Goal: Navigation & Orientation: Find specific page/section

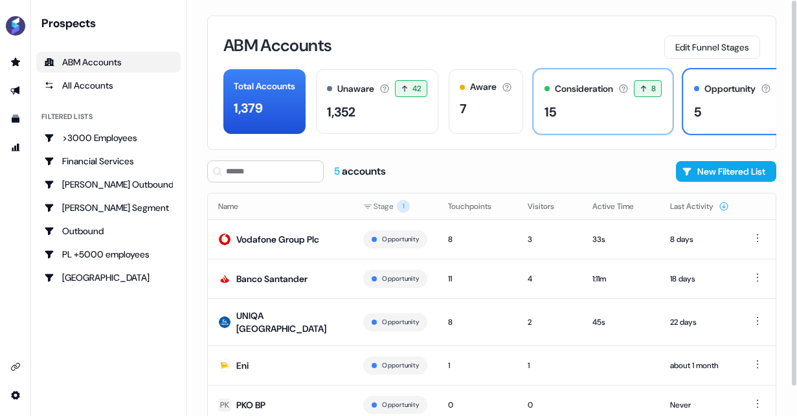
click at [602, 109] on div "15" at bounding box center [603, 111] width 117 height 19
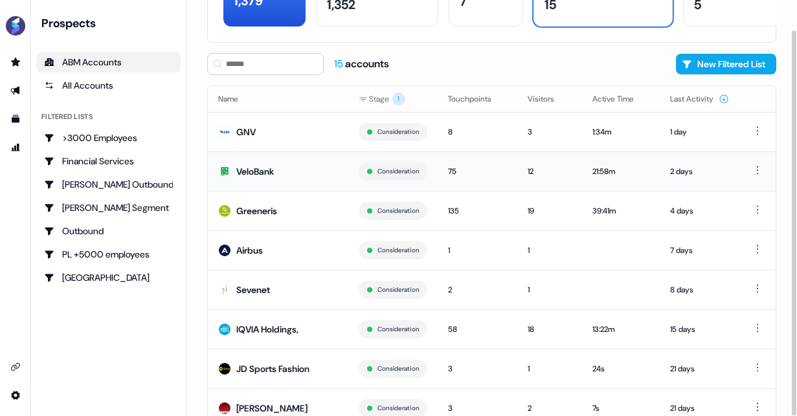
scroll to position [150, 0]
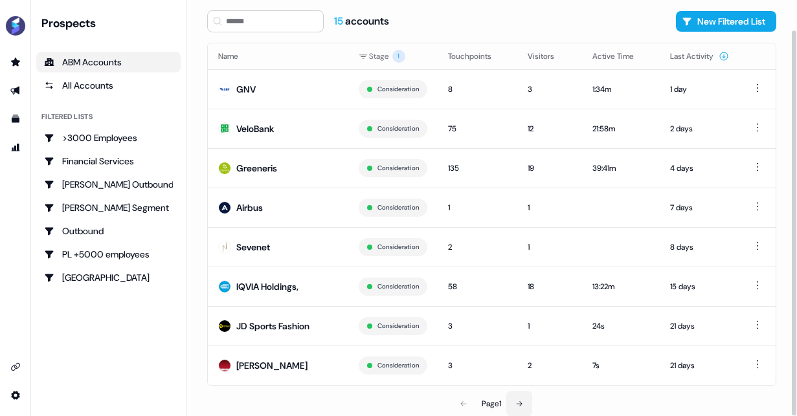
click at [512, 405] on button at bounding box center [519, 404] width 26 height 26
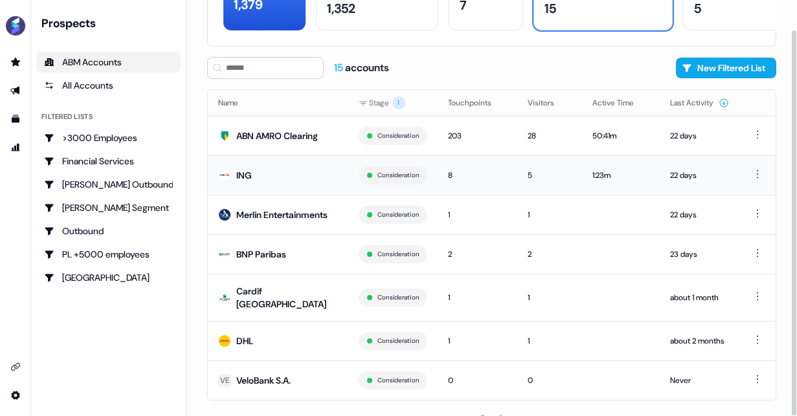
scroll to position [119, 0]
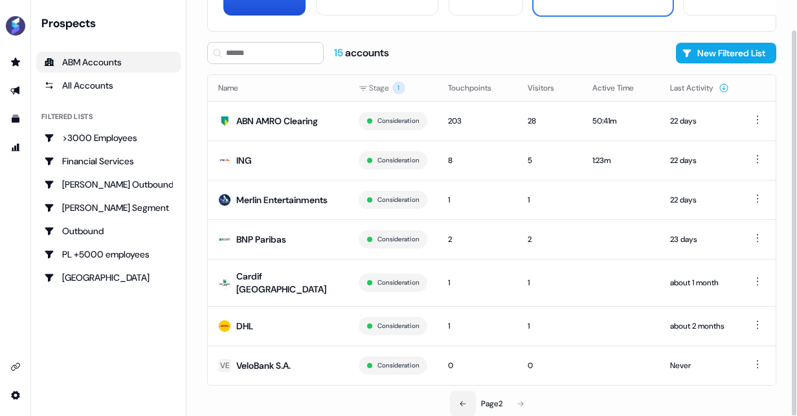
click at [460, 406] on icon at bounding box center [463, 404] width 8 height 8
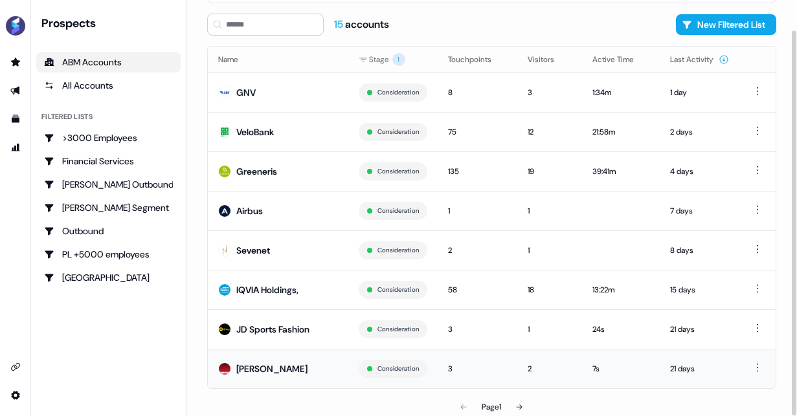
scroll to position [150, 0]
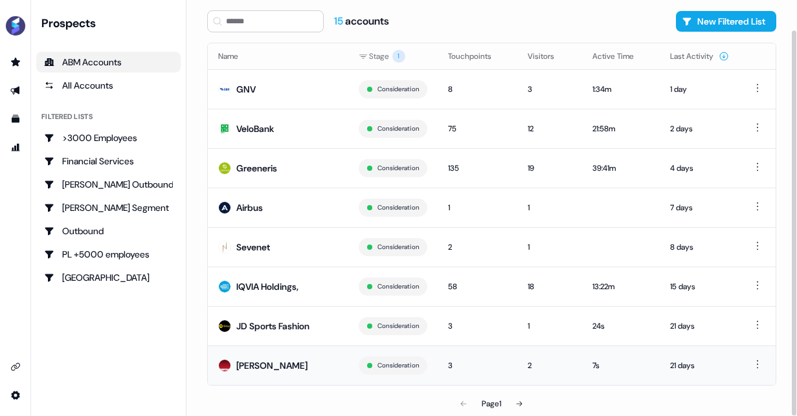
drag, startPoint x: 603, startPoint y: 366, endPoint x: 581, endPoint y: 367, distance: 22.0
click at [582, 367] on td "7s" at bounding box center [621, 366] width 78 height 40
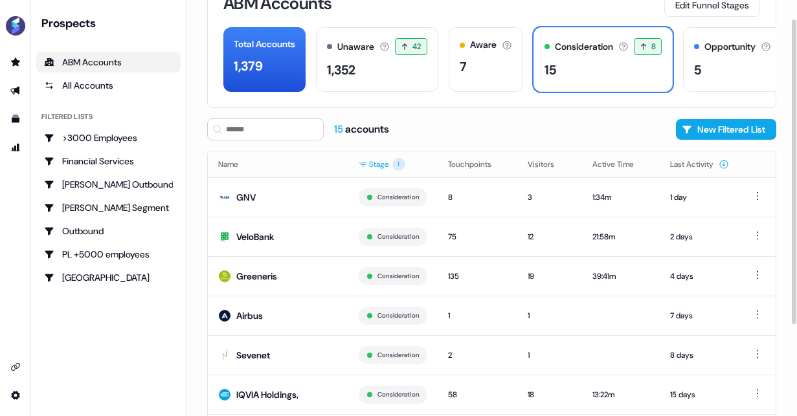
scroll to position [26, 0]
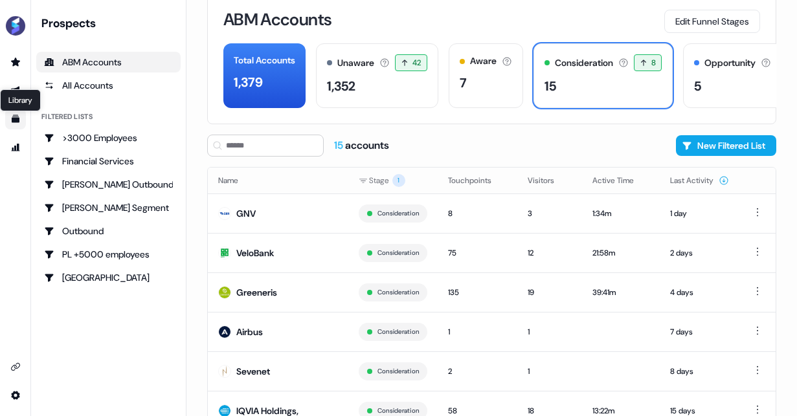
click at [15, 121] on icon "Go to templates" at bounding box center [16, 119] width 8 height 8
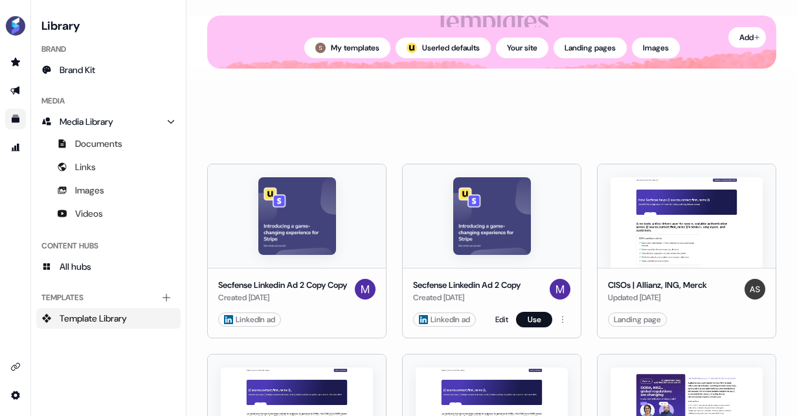
scroll to position [109, 0]
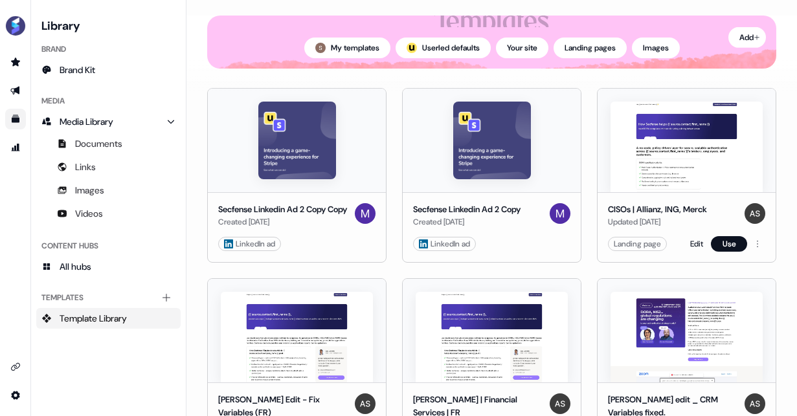
click at [666, 152] on img at bounding box center [687, 147] width 152 height 91
click at [664, 164] on img at bounding box center [687, 147] width 152 height 91
click at [648, 249] on div "Landing page" at bounding box center [637, 244] width 47 height 13
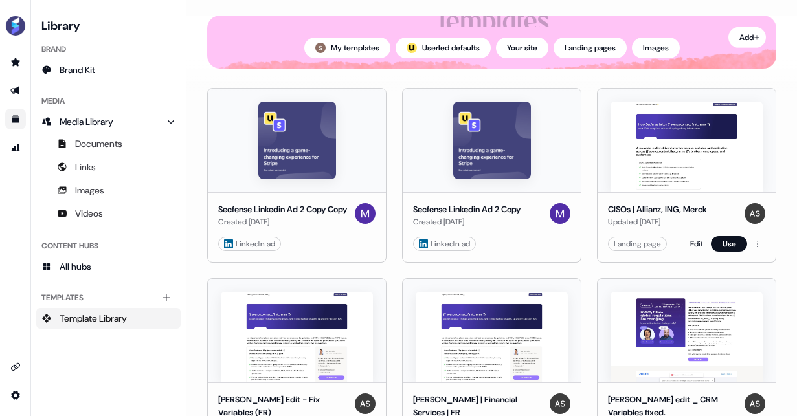
click at [684, 146] on img at bounding box center [687, 147] width 152 height 91
click at [12, 98] on link "Go to outbound experience" at bounding box center [15, 90] width 21 height 21
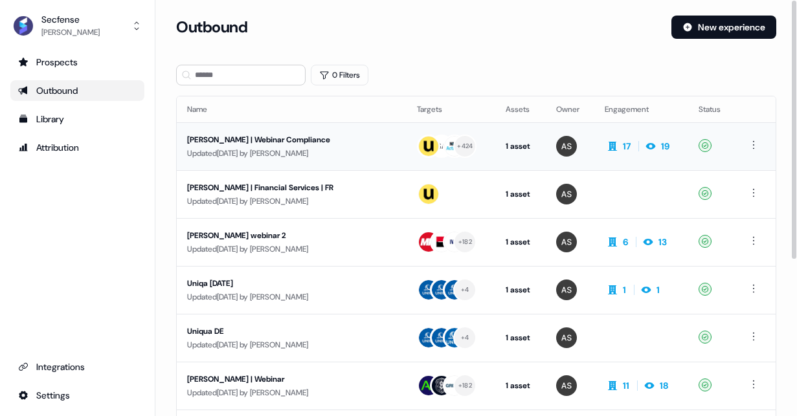
click at [265, 139] on div "[PERSON_NAME] | Webinar Compliance" at bounding box center [286, 139] width 199 height 13
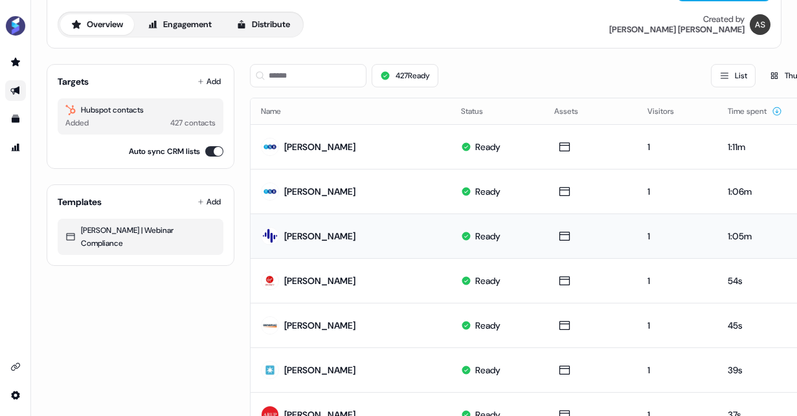
scroll to position [105, 0]
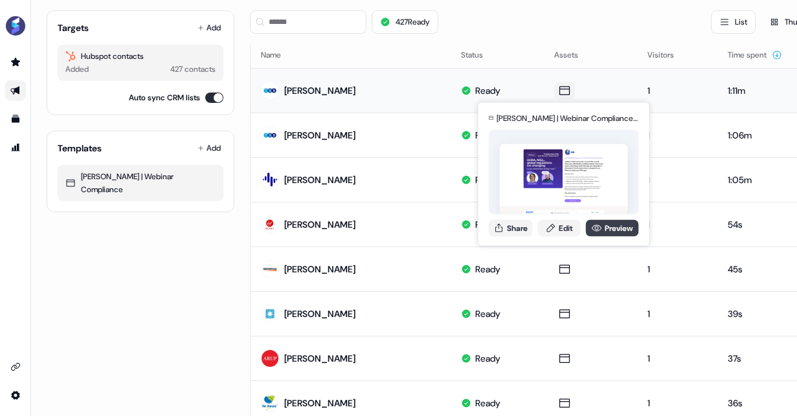
click at [610, 227] on link "Preview" at bounding box center [612, 228] width 53 height 17
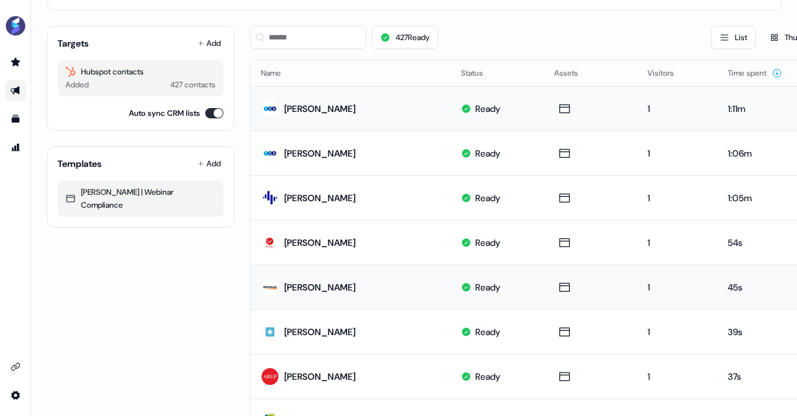
scroll to position [0, 0]
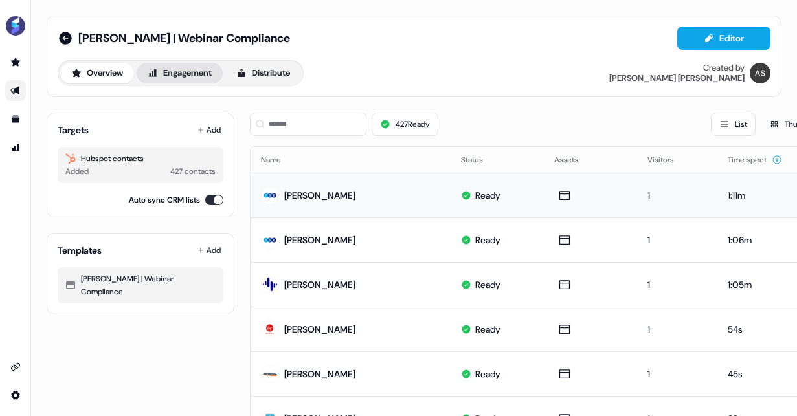
click at [172, 76] on button "Engagement" at bounding box center [180, 73] width 86 height 21
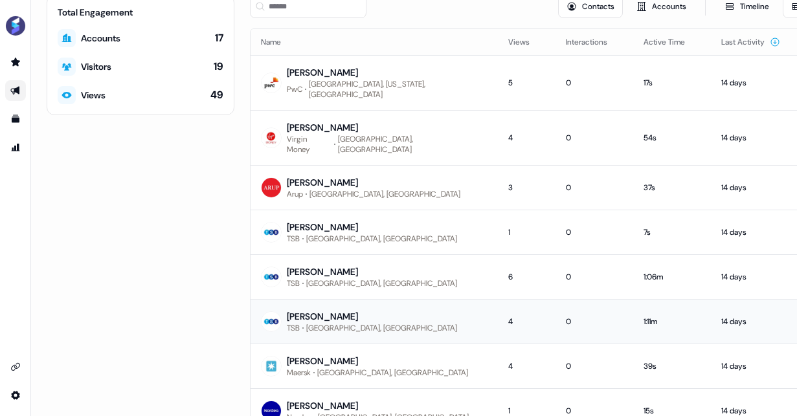
scroll to position [165, 0]
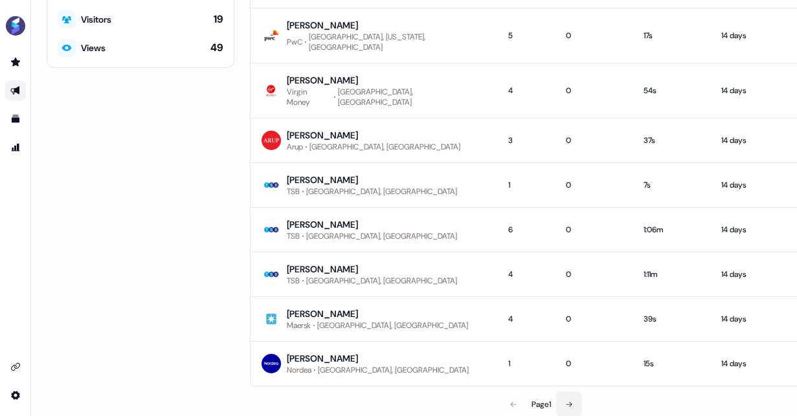
click at [566, 392] on button at bounding box center [569, 405] width 26 height 26
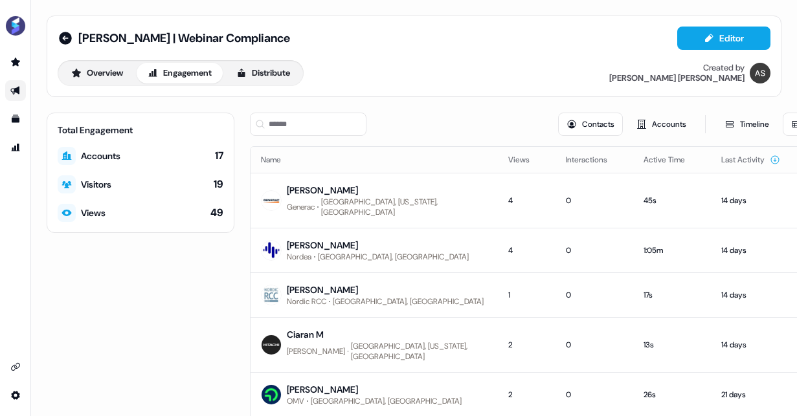
click at [486, 117] on div "Contacts Accounts Timeline Table" at bounding box center [541, 124] width 583 height 23
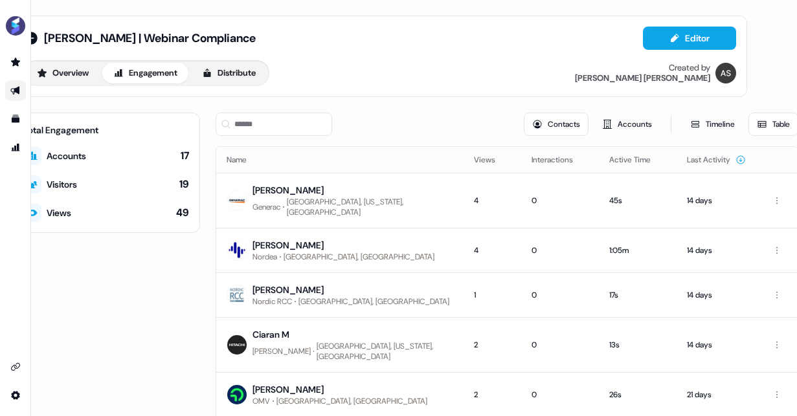
scroll to position [0, 40]
click at [17, 153] on link "Go to attribution" at bounding box center [15, 147] width 21 height 21
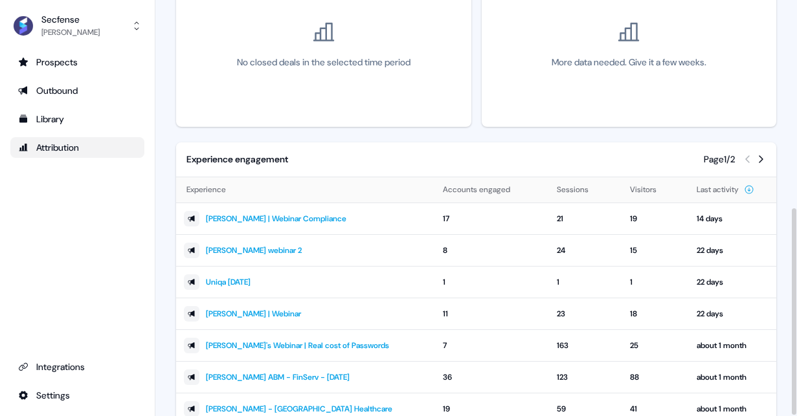
scroll to position [422, 0]
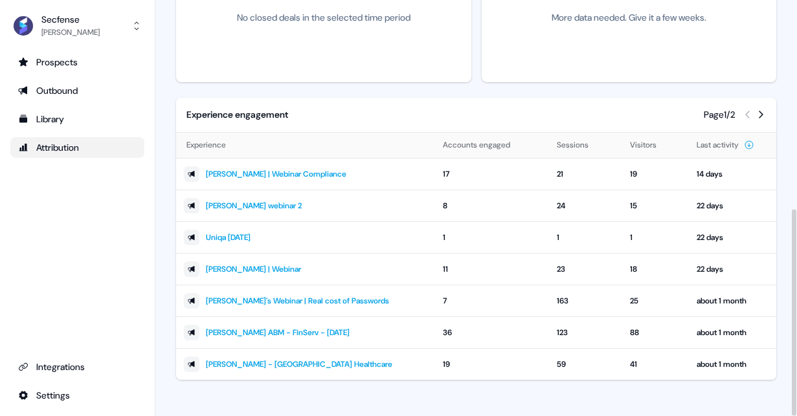
click at [760, 118] on icon at bounding box center [761, 115] width 5 height 8
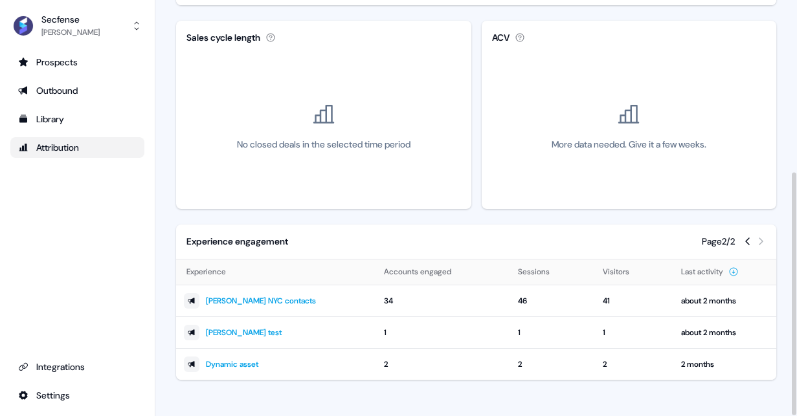
click at [747, 238] on icon at bounding box center [748, 241] width 10 height 10
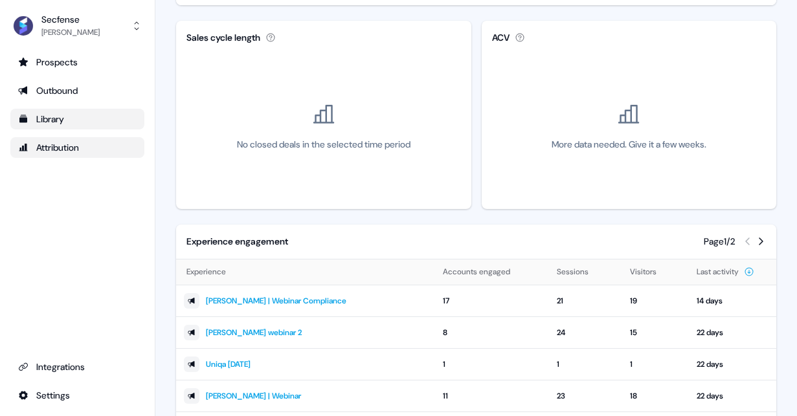
click at [63, 124] on div "Library" at bounding box center [77, 119] width 119 height 13
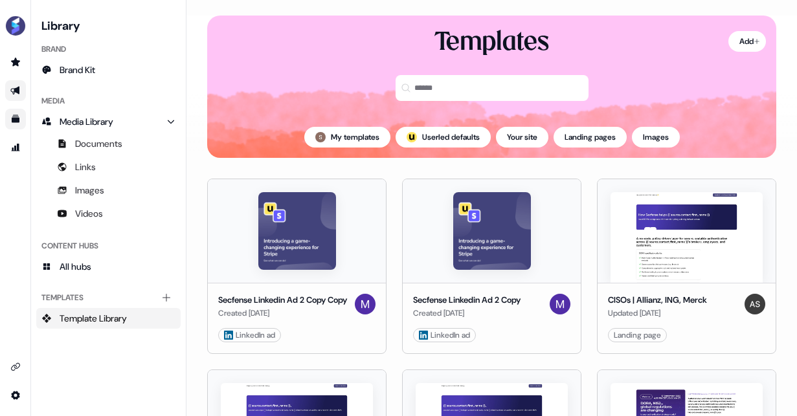
click at [12, 94] on icon "Go to outbound experience" at bounding box center [15, 90] width 10 height 10
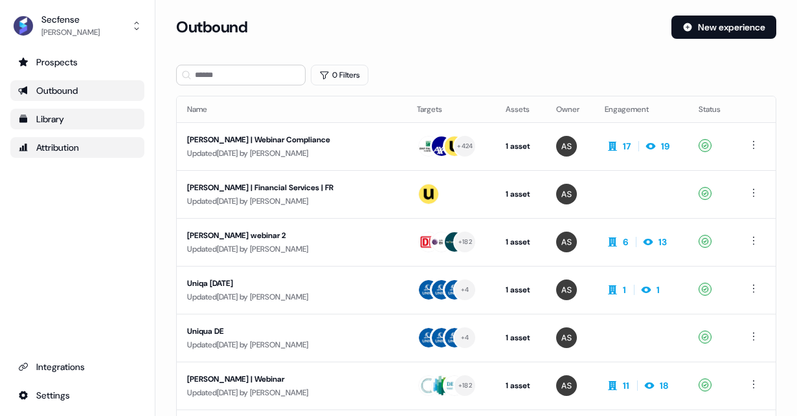
click at [74, 153] on div "Attribution" at bounding box center [77, 147] width 119 height 13
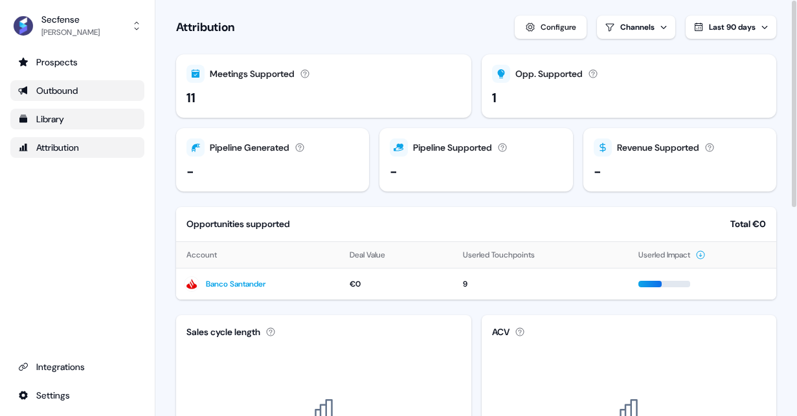
click at [618, 24] on html "For the best experience switch devices to a bigger screen. Go to [DOMAIN_NAME] …" at bounding box center [398, 208] width 797 height 416
click at [618, 76] on div "Inbound" at bounding box center [613, 79] width 29 height 13
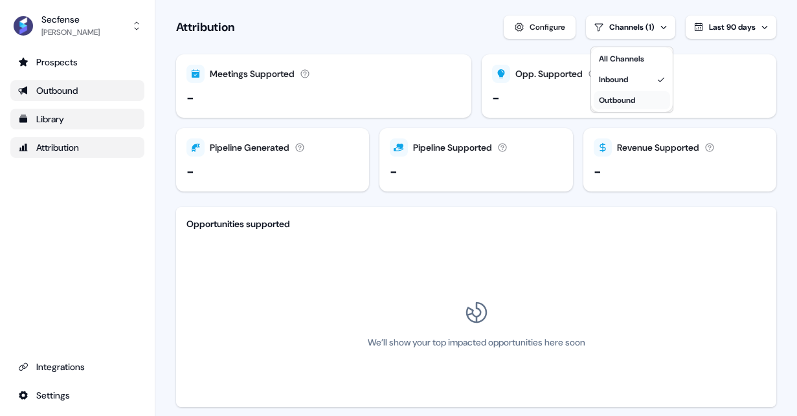
click at [625, 98] on div "Outbound" at bounding box center [617, 100] width 36 height 13
click at [620, 76] on div "Inbound" at bounding box center [613, 79] width 29 height 13
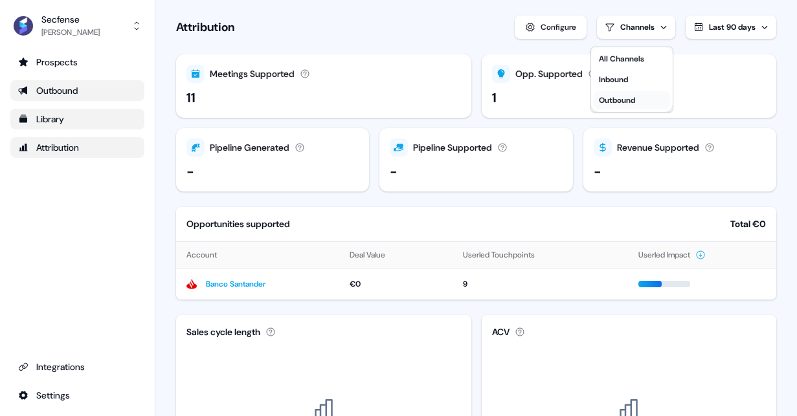
click at [618, 98] on div "Outbound" at bounding box center [617, 100] width 36 height 13
click at [508, 102] on html "For the best experience switch devices to a bigger screen. Go to [DOMAIN_NAME] …" at bounding box center [398, 208] width 797 height 416
click at [508, 102] on div "1" at bounding box center [629, 97] width 275 height 19
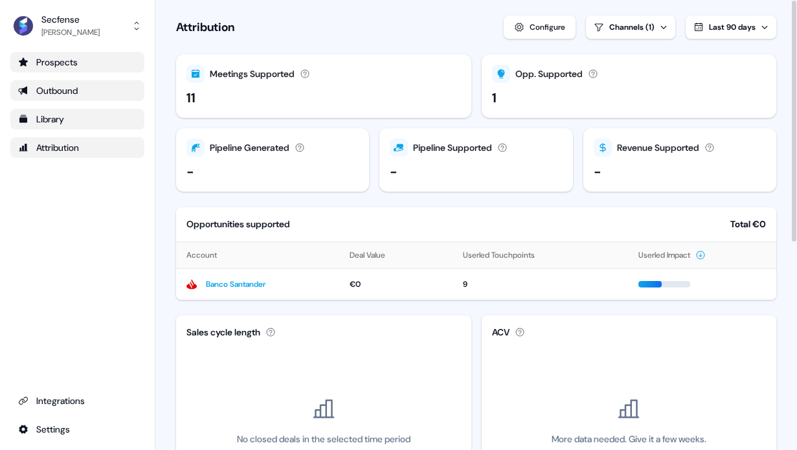
click at [75, 66] on div "Prospects" at bounding box center [77, 62] width 119 height 13
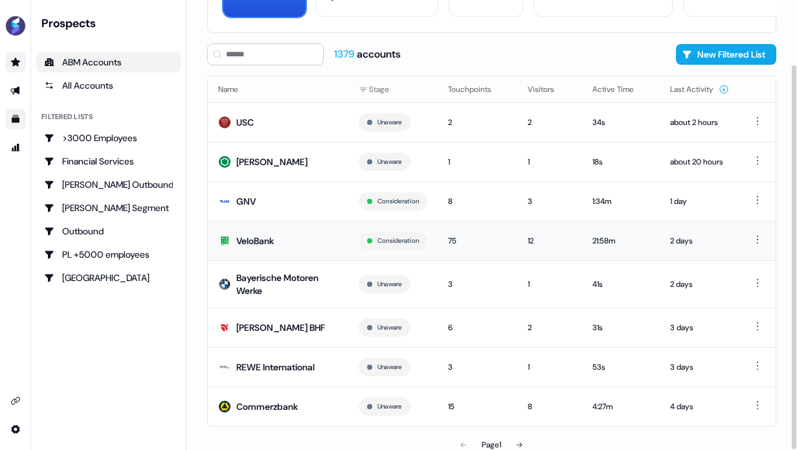
scroll to position [124, 0]
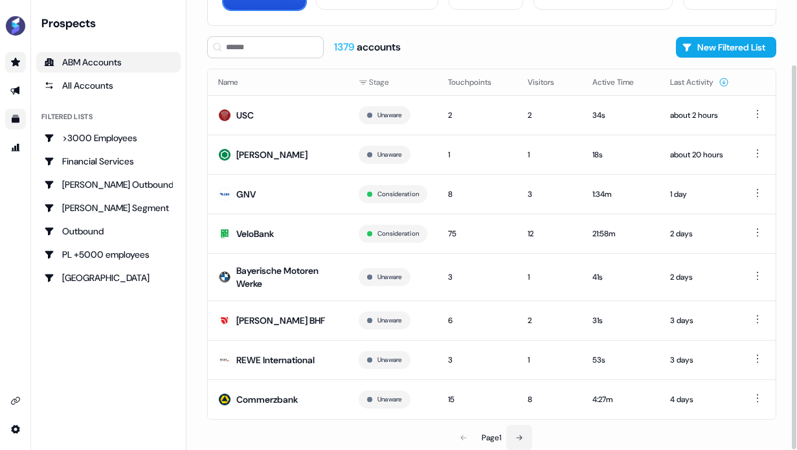
click at [523, 426] on button at bounding box center [519, 438] width 26 height 26
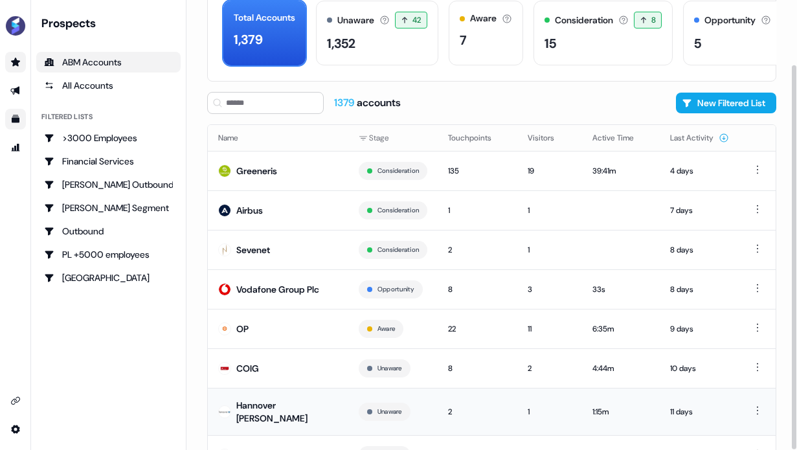
scroll to position [117, 0]
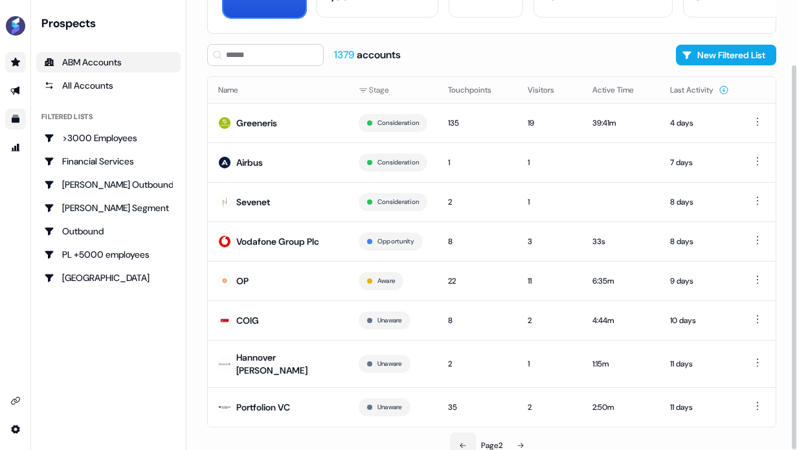
click at [463, 433] on button at bounding box center [463, 446] width 26 height 26
